Goal: Ask a question: Seek information or help from site administrators or community

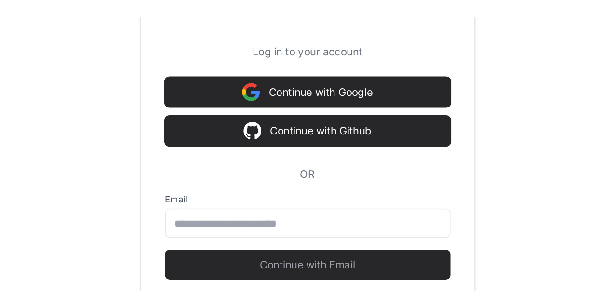
scroll to position [58, 0]
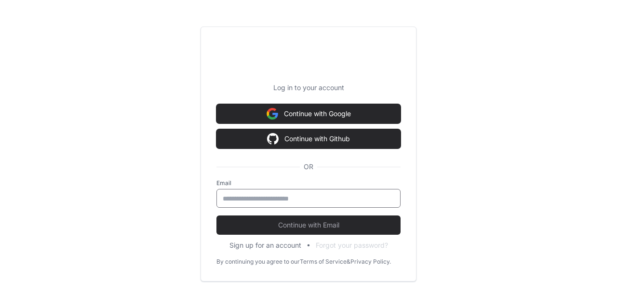
click at [309, 199] on input "email" at bounding box center [309, 199] width 172 height 10
click at [172, 202] on div "Log in to your account Continue with Google Continue with Github OR Email Conti…" at bounding box center [308, 154] width 617 height 308
click at [254, 206] on div at bounding box center [308, 198] width 184 height 19
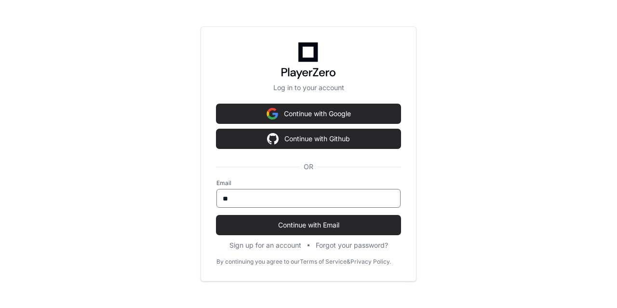
type input "**********"
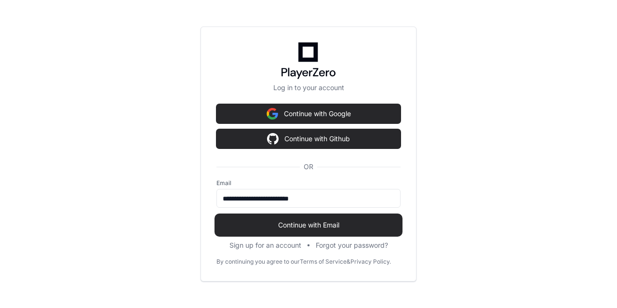
click at [282, 229] on button "Continue with Email" at bounding box center [308, 224] width 184 height 19
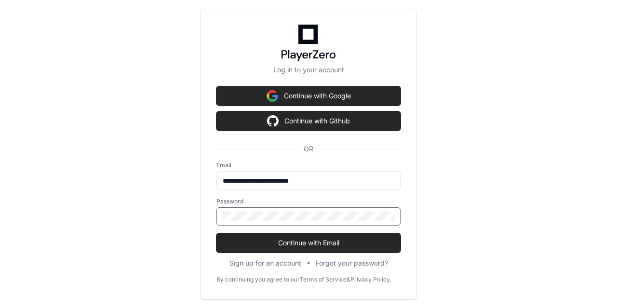
click at [283, 208] on div at bounding box center [308, 216] width 184 height 18
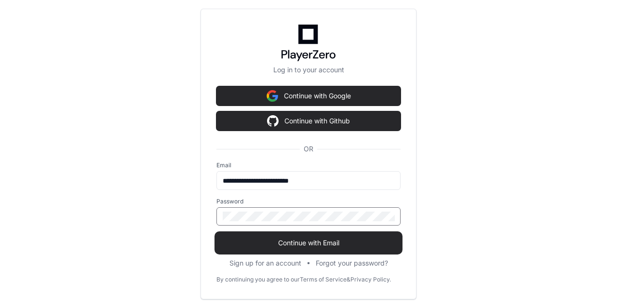
click at [297, 242] on span "Continue with Email" at bounding box center [308, 243] width 184 height 10
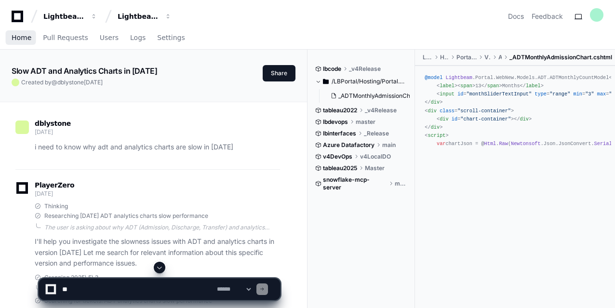
click at [22, 38] on span "Home" at bounding box center [22, 38] width 20 height 6
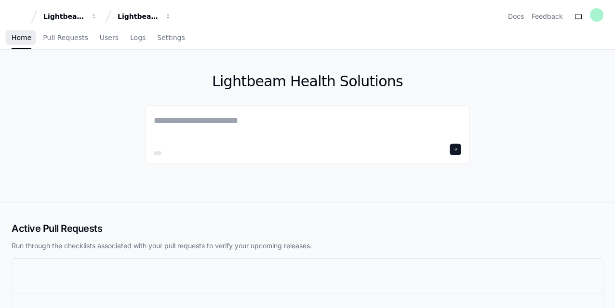
click at [22, 38] on span "Home" at bounding box center [22, 38] width 20 height 6
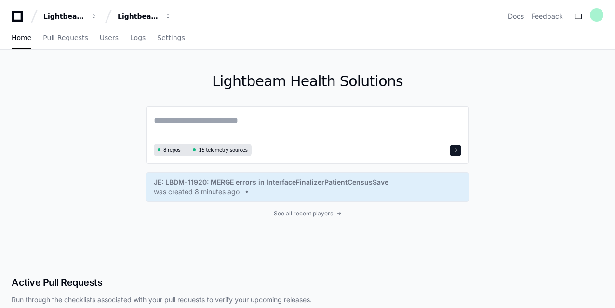
click at [222, 115] on textarea at bounding box center [308, 127] width 308 height 27
paste textarea "**********"
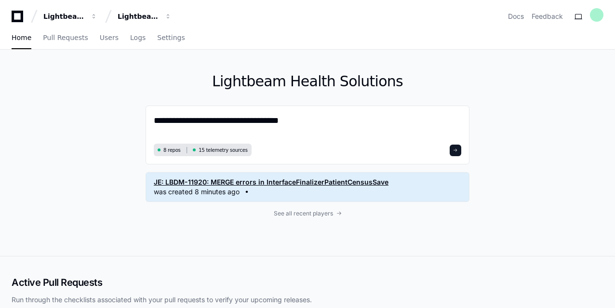
scroll to position [215, 0]
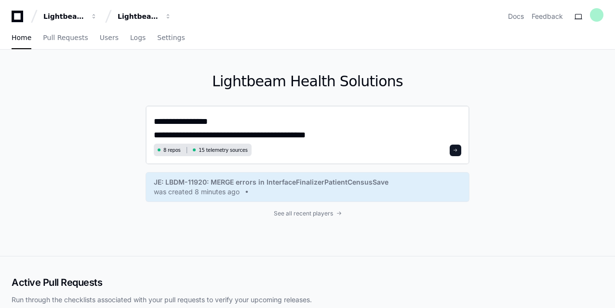
click at [373, 122] on textarea "**********" at bounding box center [308, 127] width 308 height 27
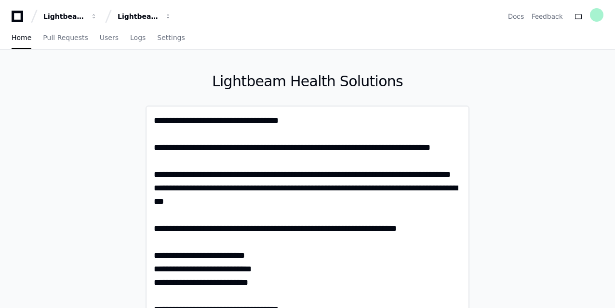
scroll to position [47, 0]
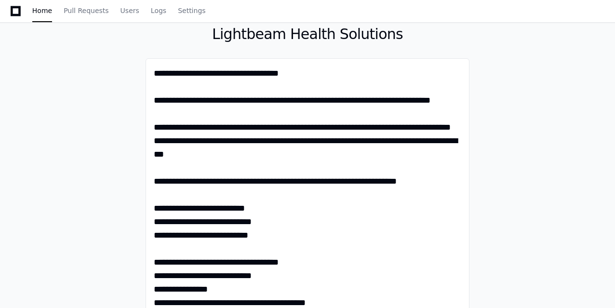
type textarea "**********"
click at [597, 109] on div "**********" at bounding box center [307, 219] width 615 height 434
drag, startPoint x: 614, startPoint y: 13, endPoint x: 610, endPoint y: 37, distance: 24.3
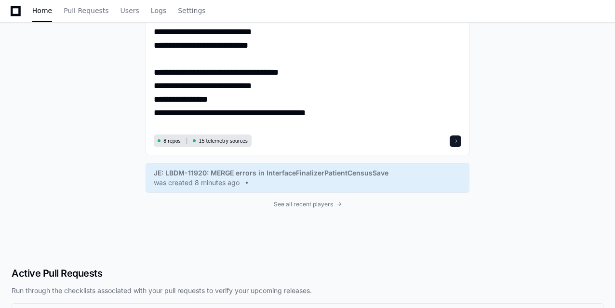
scroll to position [226, 0]
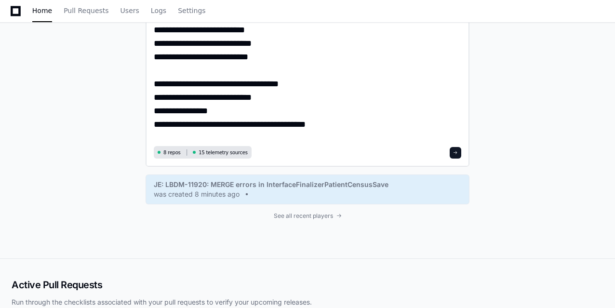
drag, startPoint x: 455, startPoint y: 152, endPoint x: 465, endPoint y: 151, distance: 9.7
click at [456, 152] on span at bounding box center [455, 152] width 5 height 5
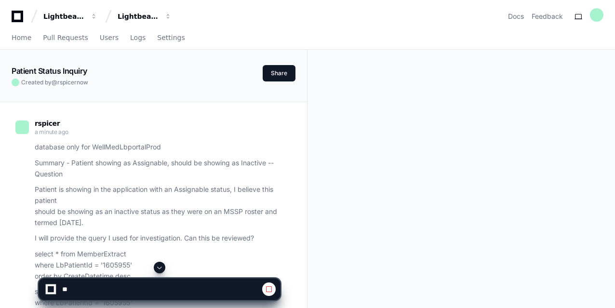
click at [160, 269] on span at bounding box center [160, 268] width 8 height 8
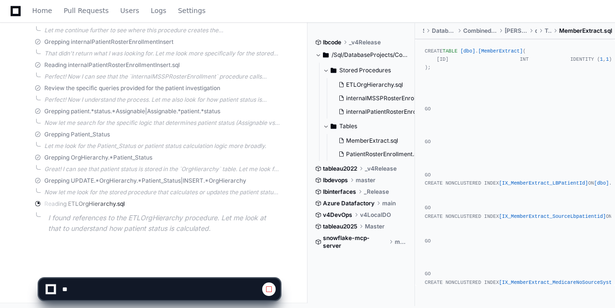
scroll to position [782, 0]
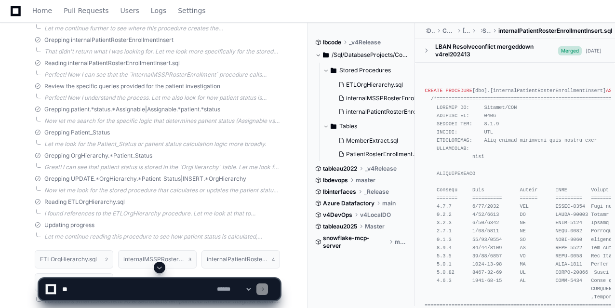
click at [161, 268] on span at bounding box center [160, 268] width 8 height 8
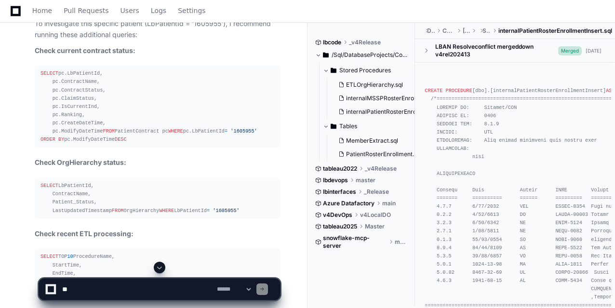
scroll to position [1402, 0]
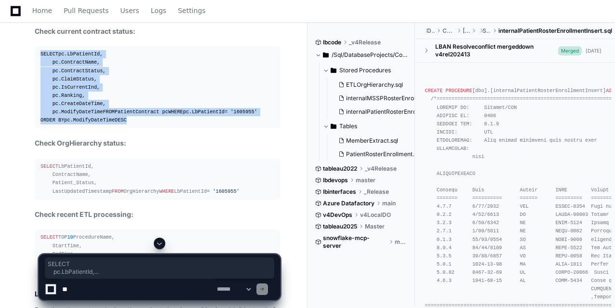
drag, startPoint x: 134, startPoint y: 140, endPoint x: 32, endPoint y: 48, distance: 137.6
click at [32, 48] on div "ETLOrgHierarchy.sql 2 internalMSSPRosterEnrollment.sql 3 internalPatientRosterE…" at bounding box center [147, 82] width 265 height 917
copy div "SELECT pc.LbPatientId, pc.ContractName, pc.ContractStatus, pc.ClaimStatus, pc.I…"
click at [160, 244] on span at bounding box center [160, 244] width 8 height 8
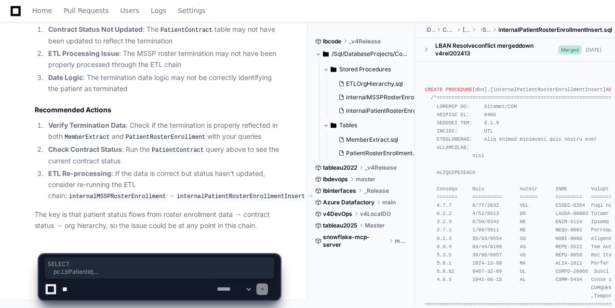
scroll to position [1788, 0]
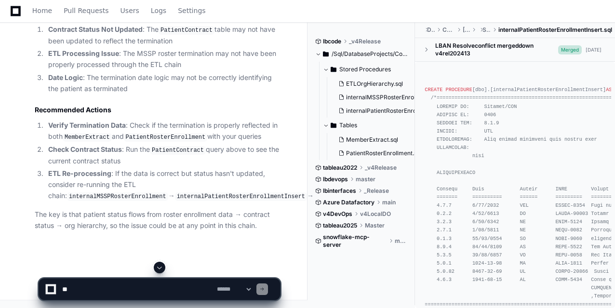
scroll to position [1749, 0]
click at [119, 293] on textarea at bounding box center [137, 289] width 155 height 21
paste textarea "**********"
type textarea "**********"
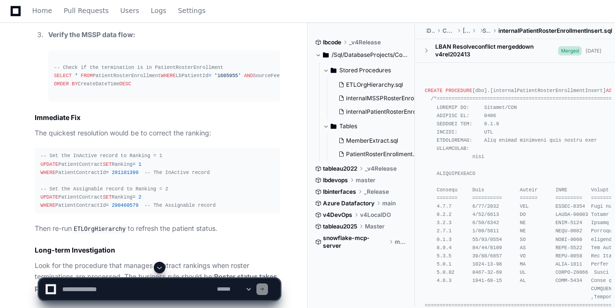
scroll to position [2578, 0]
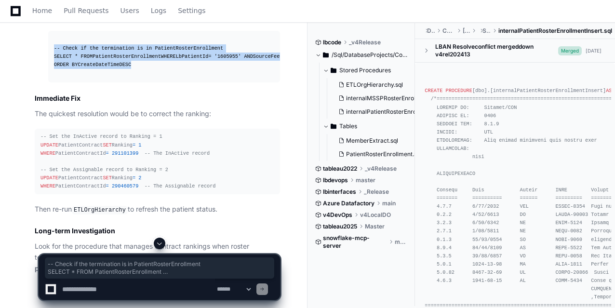
drag, startPoint x: 143, startPoint y: 161, endPoint x: 33, endPoint y: 131, distance: 114.4
copy div "-- Check if the termination is in PatientRosterEnrollment SELECT * FROM Patient…"
click at [268, 69] on div "-- Check if the termination is in PatientRosterEnrollment SELECT * FROM Patient…" at bounding box center [164, 56] width 220 height 25
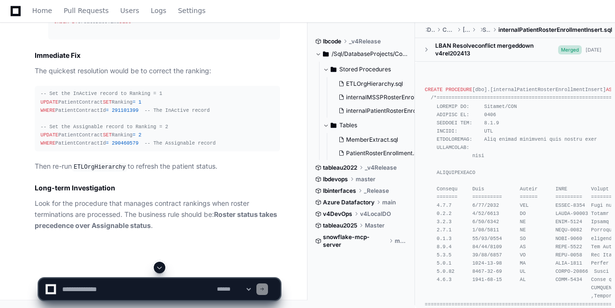
scroll to position [2674, 0]
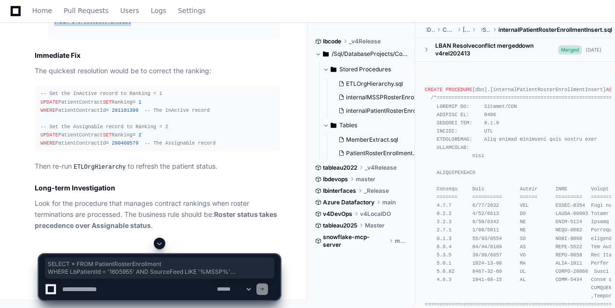
drag, startPoint x: 154, startPoint y: 74, endPoint x: 45, endPoint y: 54, distance: 110.9
click at [144, 40] on pre "-- Check if the termination is in PatientRosterEnrollment SELECT * FROM Patient…" at bounding box center [164, 14] width 232 height 52
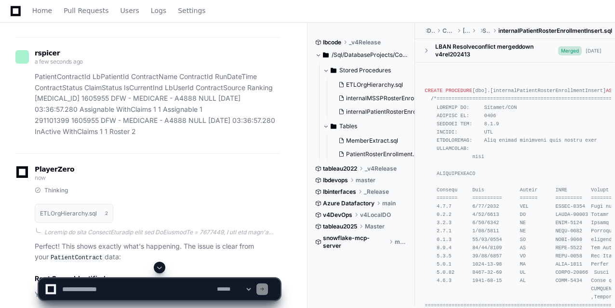
scroll to position [1922, 0]
click at [117, 285] on textarea at bounding box center [137, 289] width 155 height 21
paste textarea "**********"
type textarea "**********"
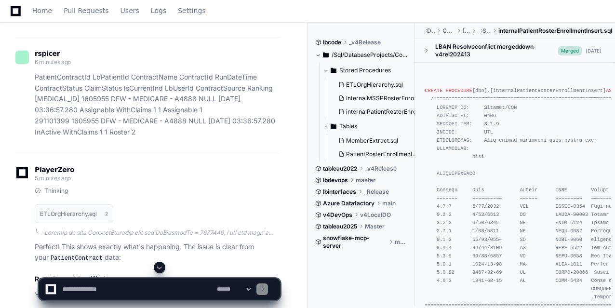
click at [110, 288] on textarea at bounding box center [137, 289] width 155 height 21
paste textarea "**********"
type textarea "**********"
click at [159, 272] on button at bounding box center [160, 268] width 12 height 12
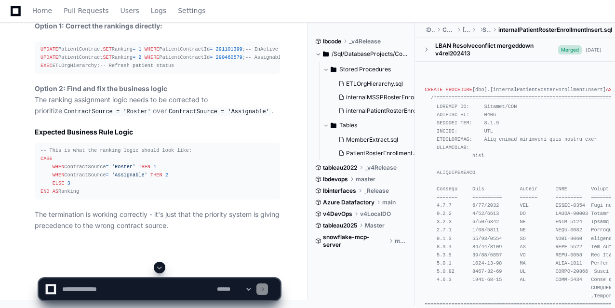
scroll to position [5547, 0]
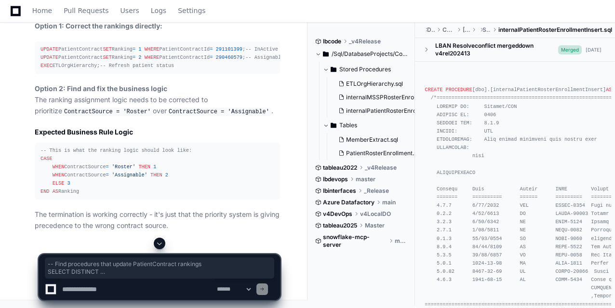
drag, startPoint x: 154, startPoint y: 105, endPoint x: 39, endPoint y: 52, distance: 126.8
copy div "-- Find procedures that update PatientContract rankings SELECT DISTINCT ROUTINE…"
click at [109, 291] on textarea at bounding box center [137, 289] width 155 height 21
paste textarea "**********"
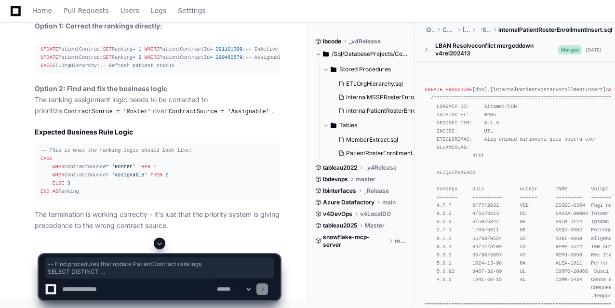
type textarea "**********"
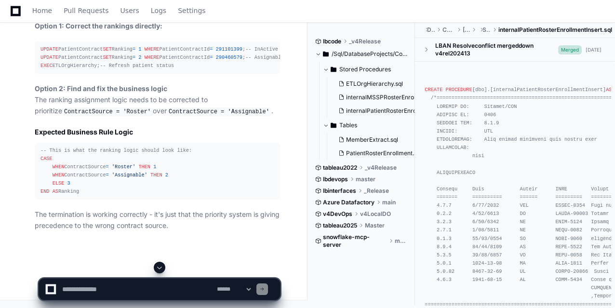
scroll to position [0, 0]
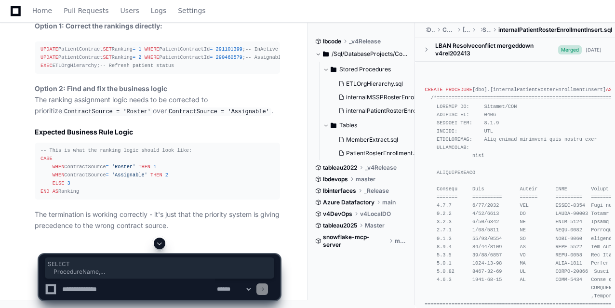
drag, startPoint x: 102, startPoint y: 218, endPoint x: 30, endPoint y: 157, distance: 94.7
copy div "SELECT ProcedureName, StartTime, EndTime, Comment FROM maintenance.EdwProcedure…"
click at [118, 288] on textarea at bounding box center [137, 289] width 155 height 21
paste textarea "**********"
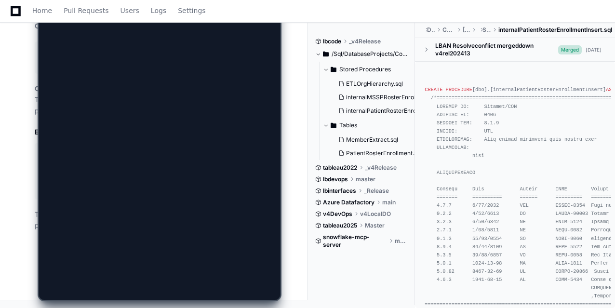
scroll to position [124086, 0]
type textarea "**********"
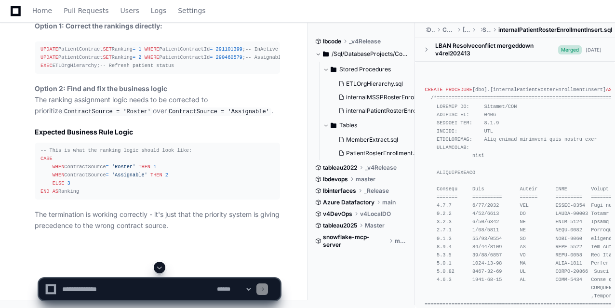
click at [161, 269] on span at bounding box center [160, 268] width 8 height 8
click at [161, 269] on app-app-chat-input "**********" at bounding box center [160, 281] width 242 height 39
click at [101, 284] on textarea at bounding box center [137, 289] width 155 height 21
type textarea "*********"
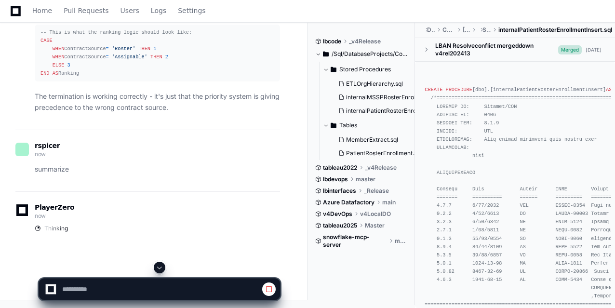
scroll to position [5892, 0]
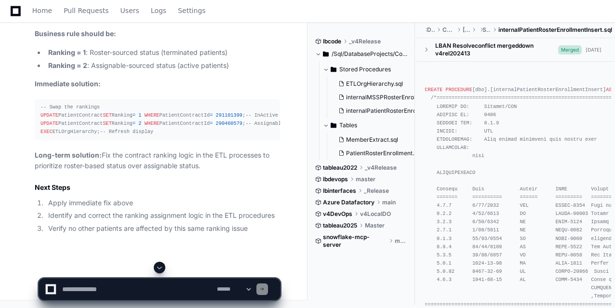
scroll to position [6459, 0]
click at [98, 294] on textarea at bounding box center [137, 289] width 155 height 21
click at [196, 288] on textarea at bounding box center [137, 289] width 155 height 21
paste textarea "**********"
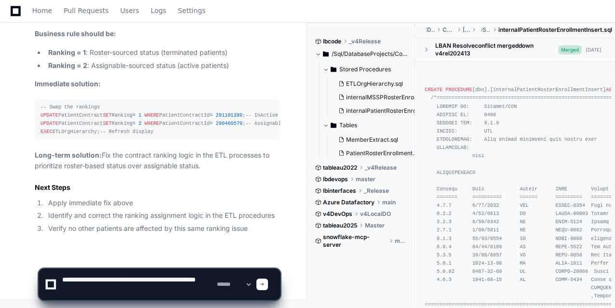
click at [195, 281] on textarea at bounding box center [137, 284] width 155 height 31
type textarea "**********"
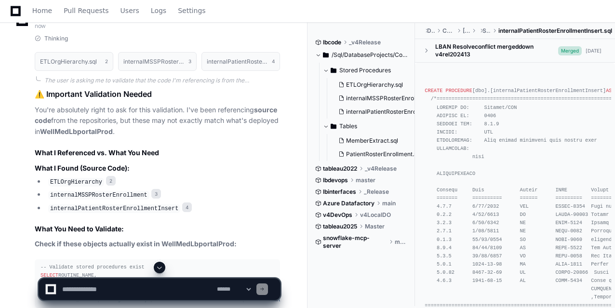
click at [158, 269] on span at bounding box center [160, 268] width 8 height 8
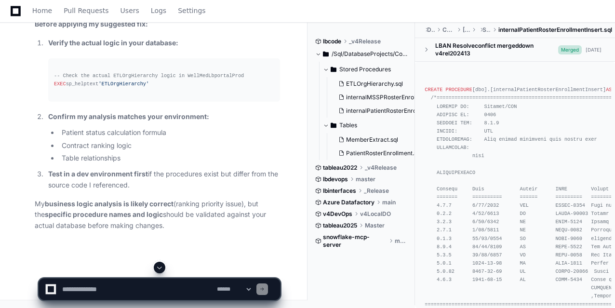
scroll to position [7210, 0]
click at [109, 294] on textarea at bounding box center [137, 289] width 155 height 21
paste textarea "**********"
type textarea "**********"
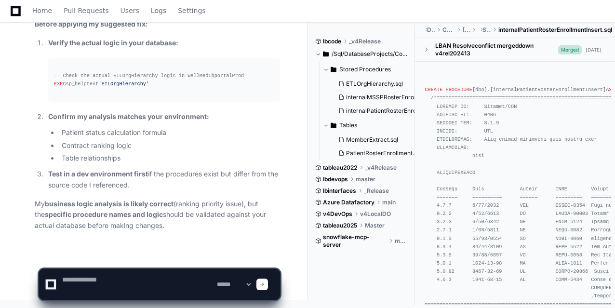
scroll to position [0, 0]
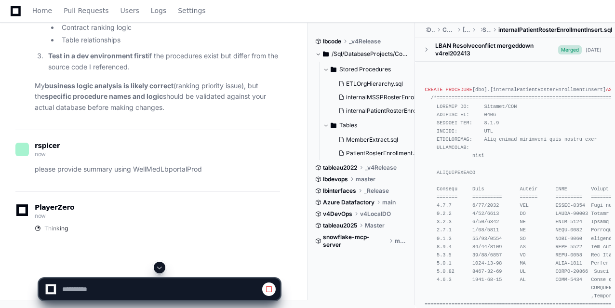
click at [161, 270] on span at bounding box center [160, 268] width 8 height 8
click at [161, 270] on app-app-chat-input at bounding box center [160, 281] width 242 height 39
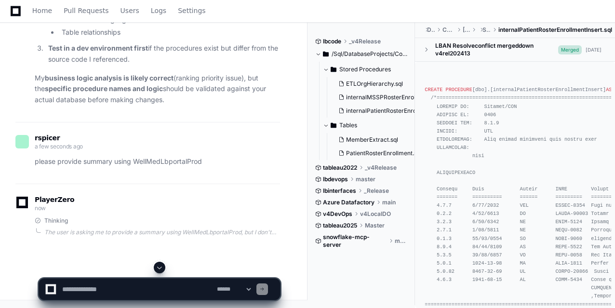
click at [161, 270] on span at bounding box center [160, 268] width 8 height 8
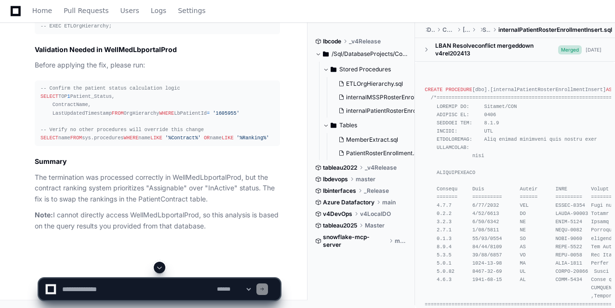
scroll to position [7972, 0]
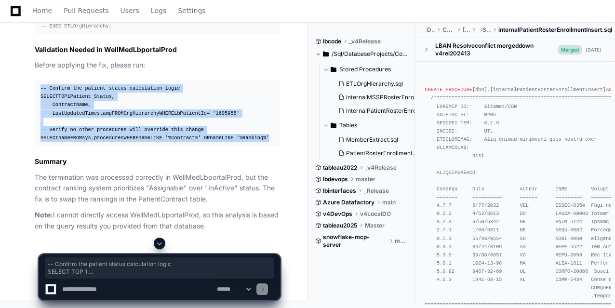
drag, startPoint x: 195, startPoint y: 153, endPoint x: 30, endPoint y: 62, distance: 187.9
copy div "-- Confirm the patient status calculation logic SELECT TOP 1 Patient_Status, Co…"
click at [161, 242] on span at bounding box center [160, 244] width 8 height 8
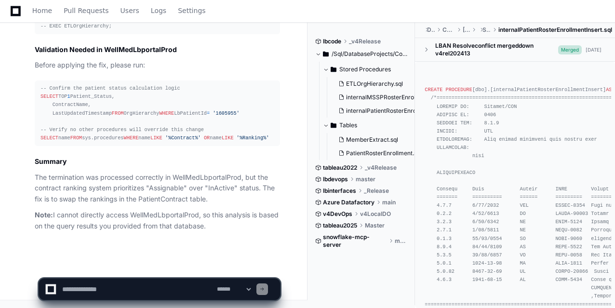
click at [103, 288] on textarea at bounding box center [137, 289] width 155 height 21
paste textarea "**********"
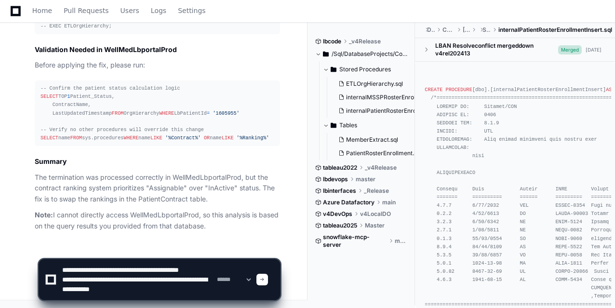
scroll to position [13, 0]
click at [80, 293] on textarea at bounding box center [137, 279] width 155 height 40
paste textarea "**********"
type textarea "**********"
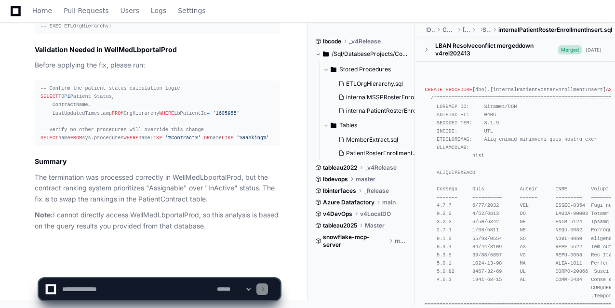
scroll to position [0, 0]
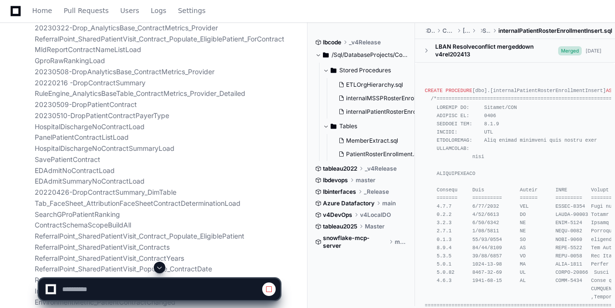
click at [158, 266] on span at bounding box center [160, 268] width 8 height 8
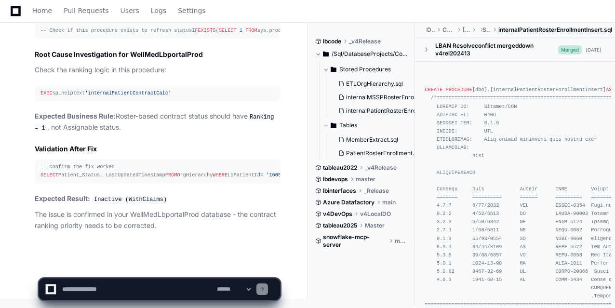
scroll to position [9652, 0]
click at [148, 294] on textarea at bounding box center [137, 289] width 155 height 21
type textarea "*********"
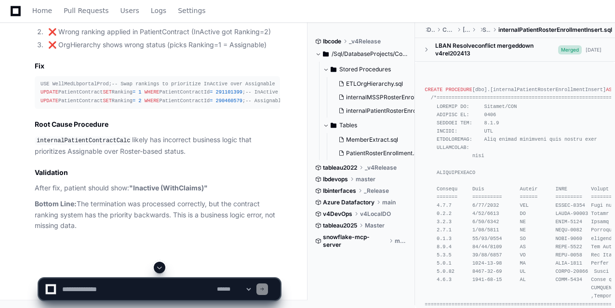
click at [163, 270] on span at bounding box center [160, 268] width 8 height 8
click at [144, 286] on textarea at bounding box center [137, 289] width 155 height 21
type textarea "**********"
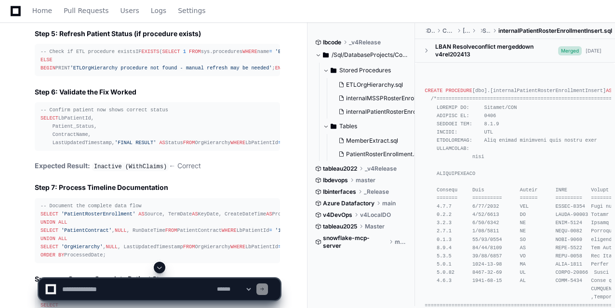
scroll to position [10534, 0]
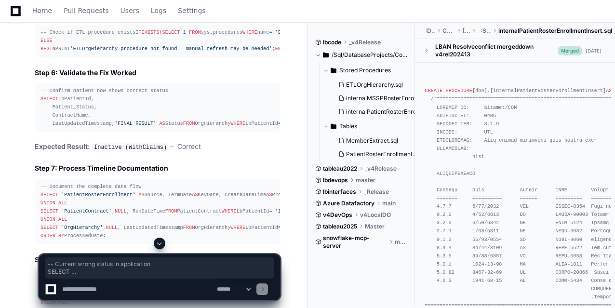
drag, startPoint x: 137, startPoint y: 130, endPoint x: 39, endPoint y: 54, distance: 123.7
copy article "-- Current wrong status in application SELECT LbPatientId, Patient_Status, Cont…"
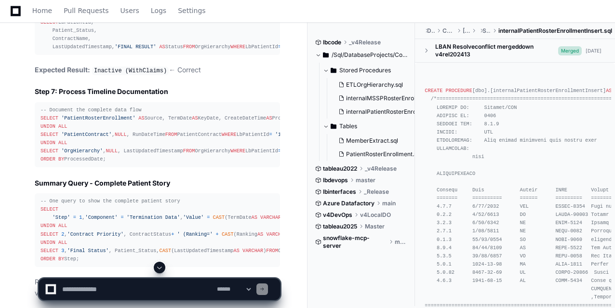
scroll to position [10611, 0]
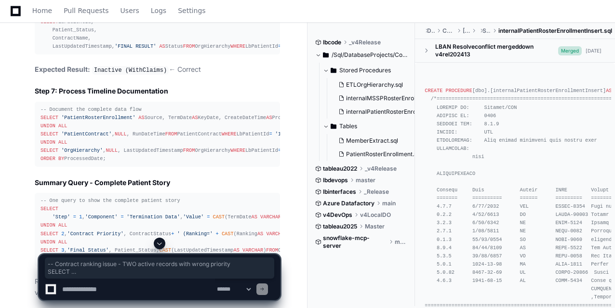
drag, startPoint x: 96, startPoint y: 204, endPoint x: 13, endPoint y: 107, distance: 127.6
copy div "-- Contract ranking issue - TWO active records with wrong priority SELECT Patie…"
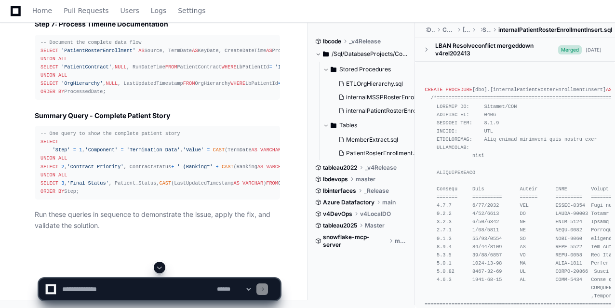
scroll to position [10765, 0]
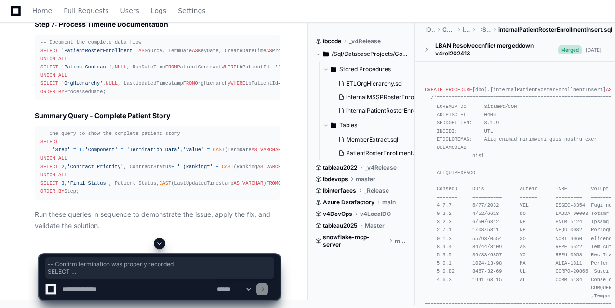
drag, startPoint x: 128, startPoint y: 210, endPoint x: 19, endPoint y: 108, distance: 149.0
copy div "-- Confirm termination was properly recorded SELECT PatientRosterEnrollmentID, …"
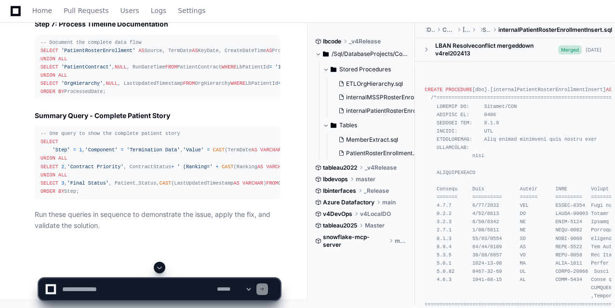
scroll to position [11547, 0]
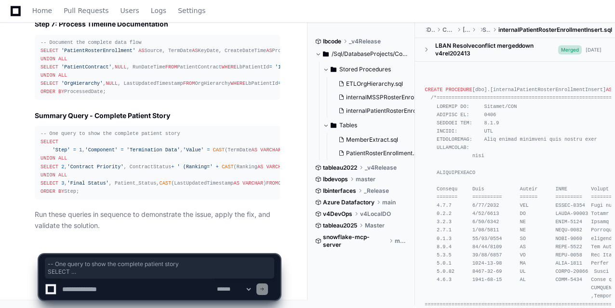
drag, startPoint x: 91, startPoint y: 198, endPoint x: 32, endPoint y: 105, distance: 110.5
copy div "-- One query to show the complete patient story SELECT 'Step' = 1 , 'Component'…"
click at [131, 292] on textarea at bounding box center [137, 289] width 155 height 21
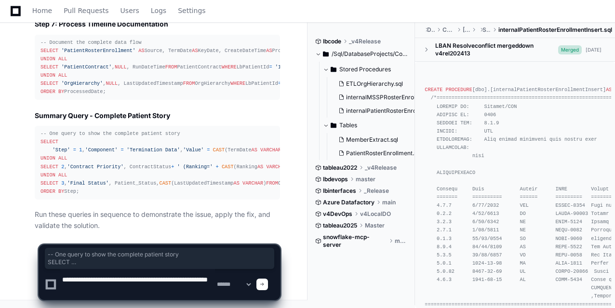
type textarea "**********"
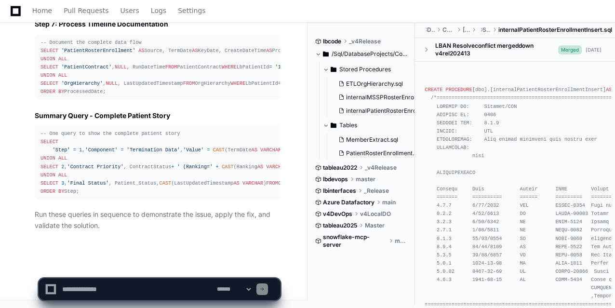
scroll to position [0, 0]
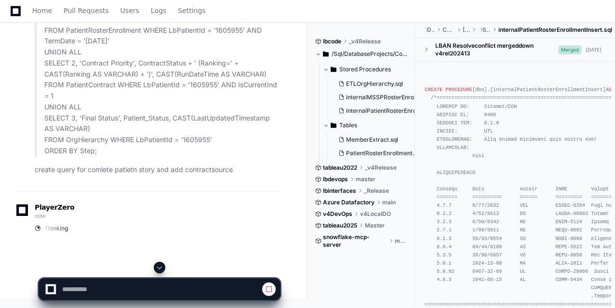
click at [158, 269] on span at bounding box center [160, 268] width 8 height 8
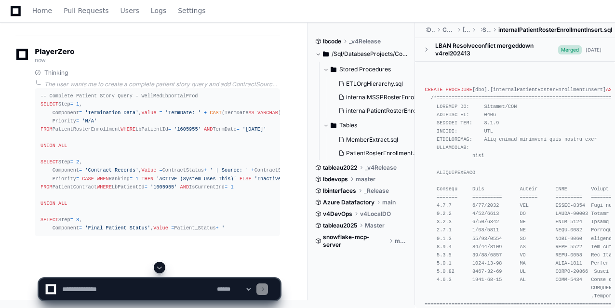
click at [166, 267] on div at bounding box center [160, 268] width 242 height 12
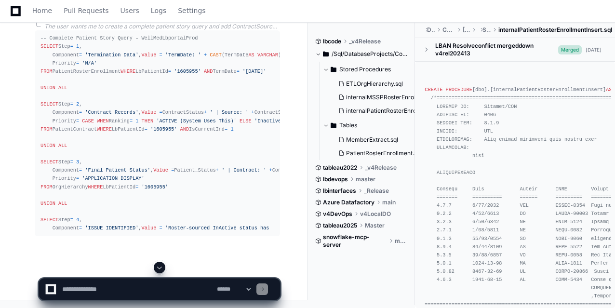
click at [155, 268] on button at bounding box center [160, 268] width 12 height 12
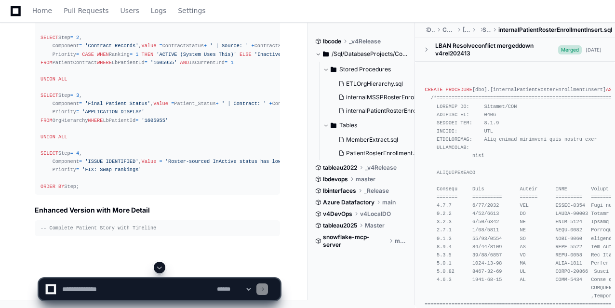
scroll to position [12180, 0]
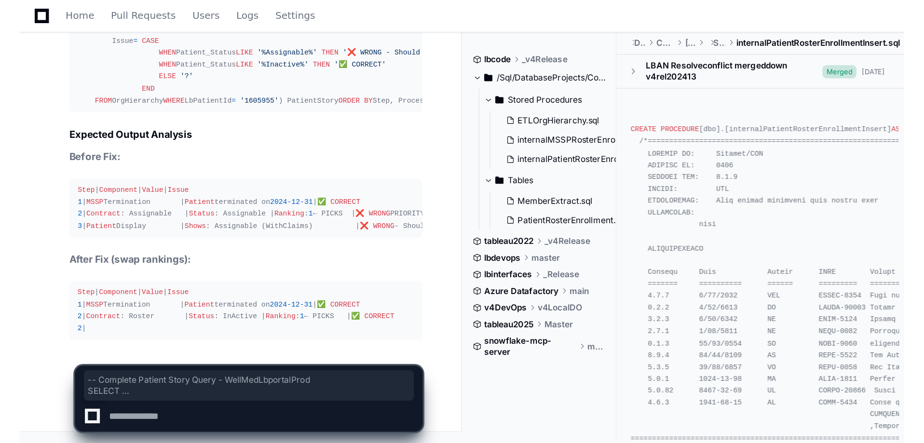
scroll to position [11722, 0]
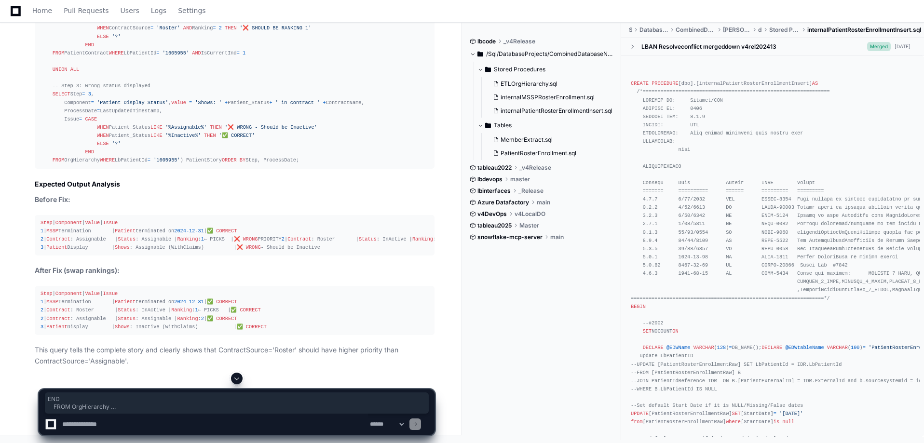
drag, startPoint x: 262, startPoint y: 126, endPoint x: 327, endPoint y: 147, distance: 68.8
click at [327, 147] on div "-- Complete Patient Story with Timeline - WellMedLbportalProd SELECT Step, Comp…" at bounding box center [234, 12] width 388 height 306
click at [379, 152] on div "-- Complete Patient Story with Timeline - WellMedLbportalProd SELECT Step, Comp…" at bounding box center [234, 12] width 388 height 306
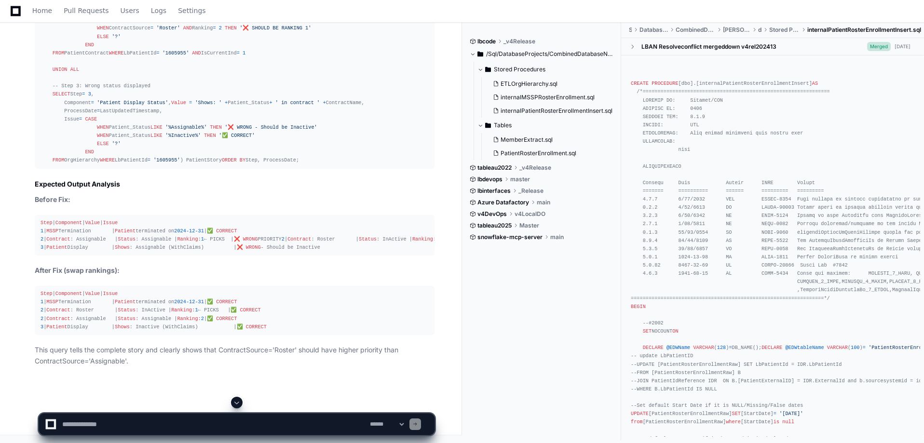
scroll to position [11493, 0]
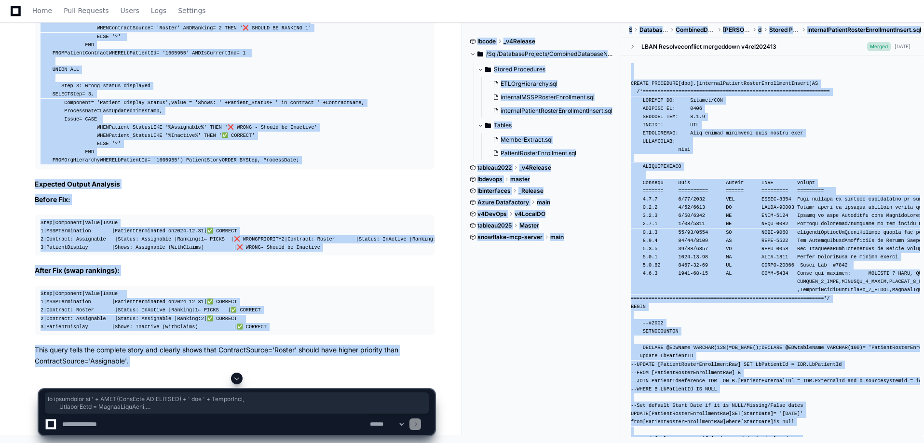
drag, startPoint x: 124, startPoint y: 404, endPoint x: 155, endPoint y: 93, distance: 313.0
click at [356, 158] on div "-- Complete Patient Story with Timeline - WellMedLbportalProd SELECT Step, Comp…" at bounding box center [234, 12] width 388 height 306
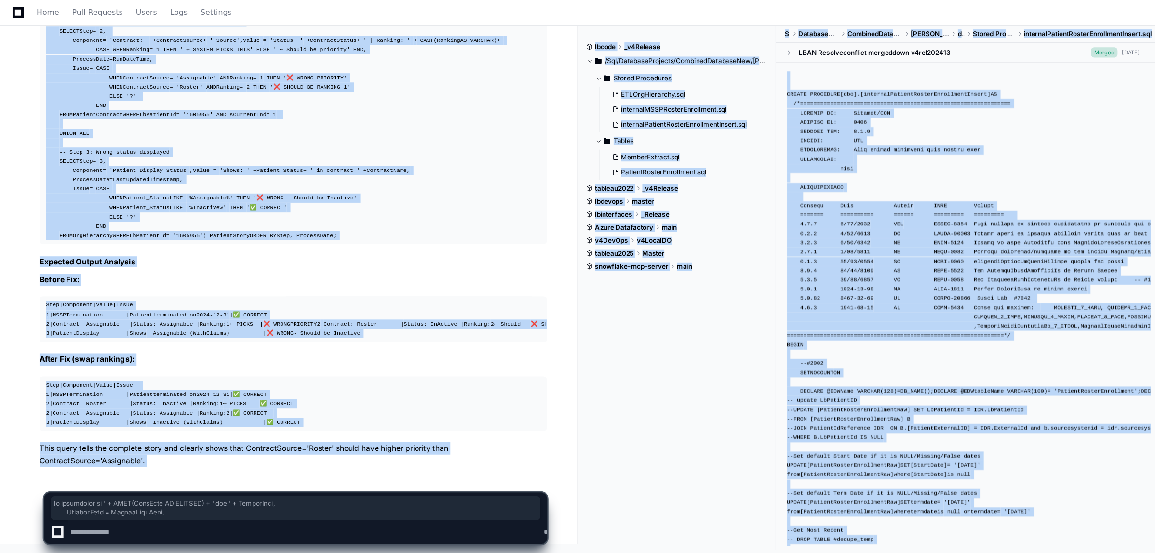
scroll to position [11346, 0]
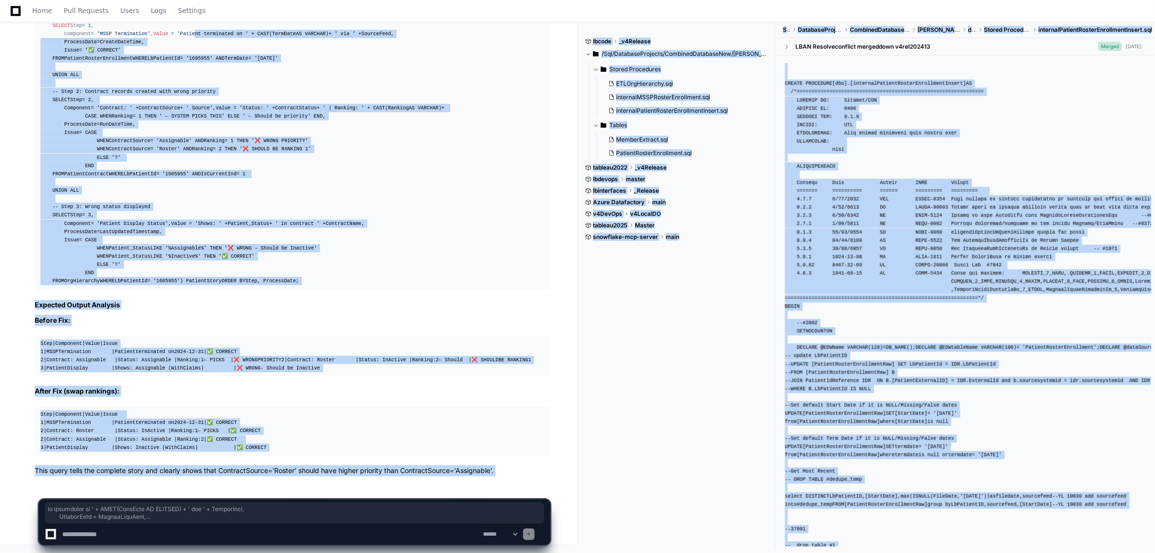
drag, startPoint x: 862, startPoint y: 0, endPoint x: 347, endPoint y: 247, distance: 571.2
click at [347, 247] on div "-- Complete Patient Story with Timeline - WellMedLbportalProd SELECT Step, Comp…" at bounding box center [292, 133] width 504 height 306
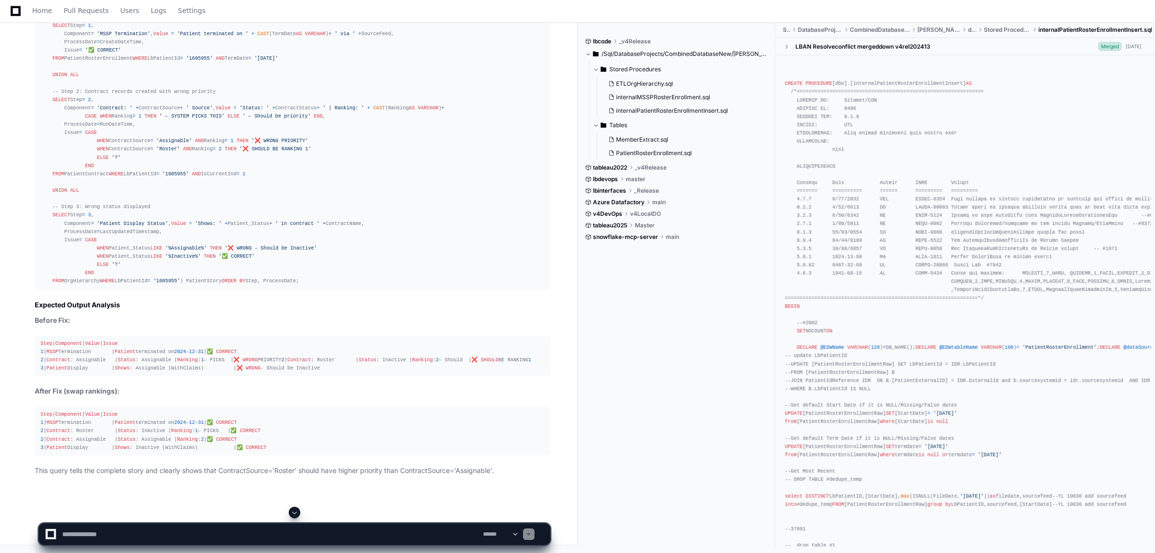
scroll to position [11129, 0]
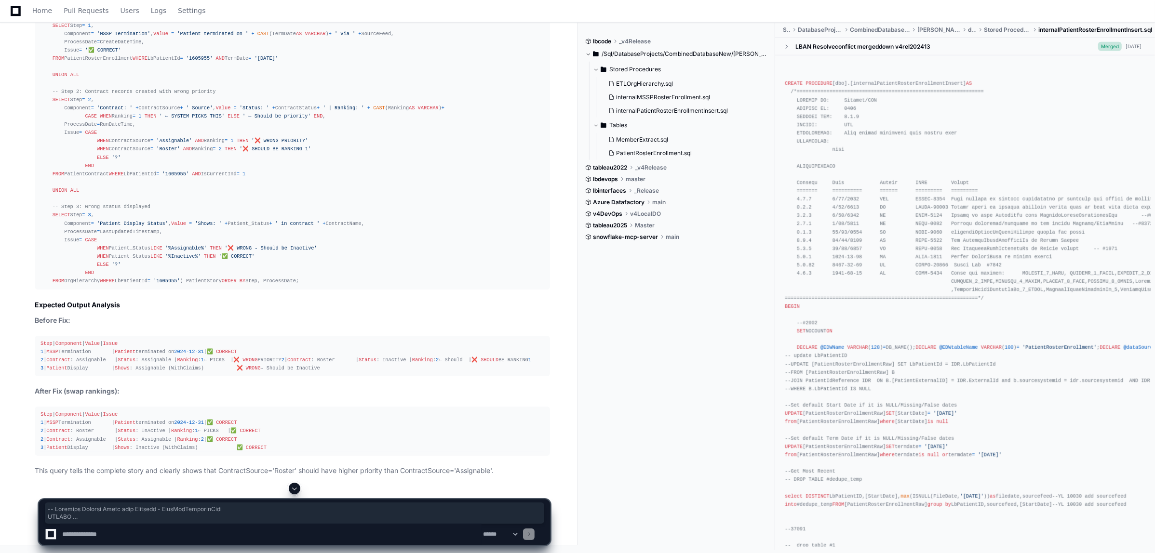
drag, startPoint x: 58, startPoint y: 89, endPoint x: 87, endPoint y: 482, distance: 394.0
click at [87, 290] on pre "-- Complete Patient Story with Timeline - WellMedLbportalProd SELECT Step, Comp…" at bounding box center [292, 132] width 515 height 313
copy div "-- Loremips Dolorsi Ametc adip Elitsedd - EiusModTemporinCidi UTLABO Etdo, Magn…"
click at [284, 286] on div "-- Complete Patient Story with Timeline - WellMedLbportalProd SELECT Step, Comp…" at bounding box center [292, 133] width 504 height 306
drag, startPoint x: 116, startPoint y: 491, endPoint x: 43, endPoint y: 485, distance: 72.5
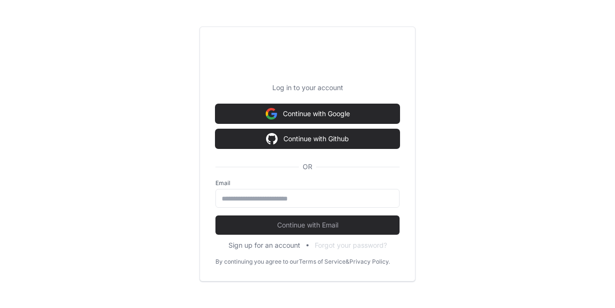
scroll to position [58, 0]
